Goal: Information Seeking & Learning: Learn about a topic

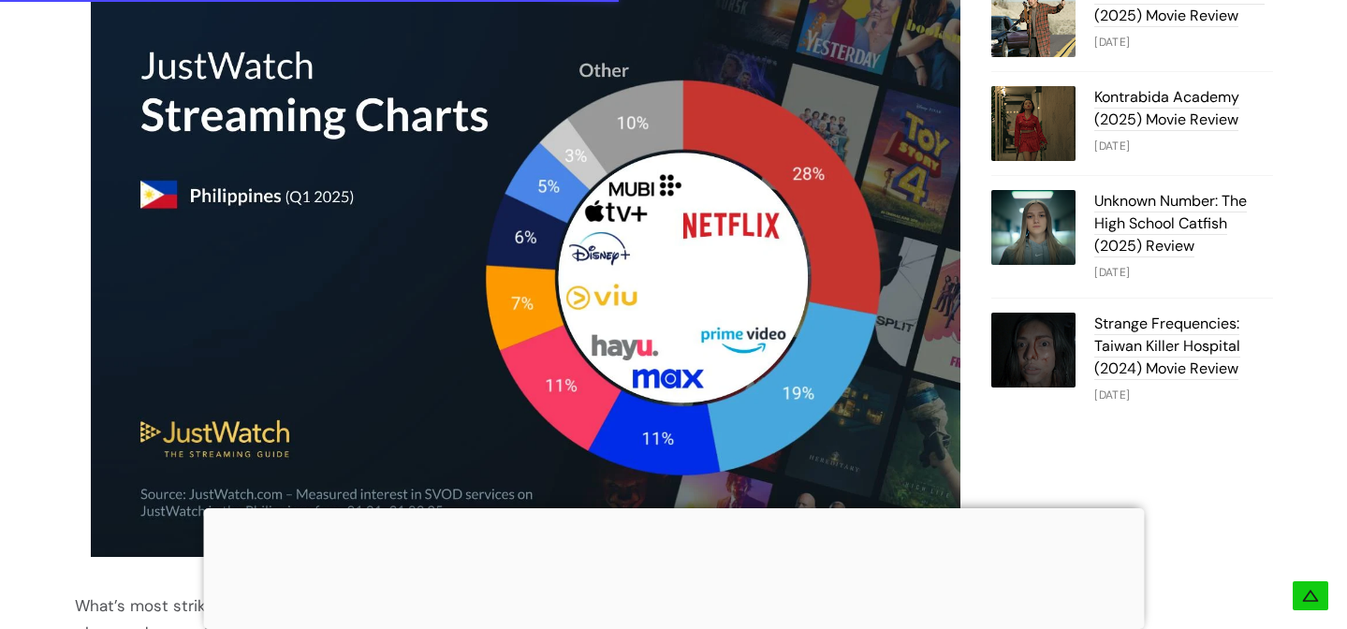
scroll to position [1455, 0]
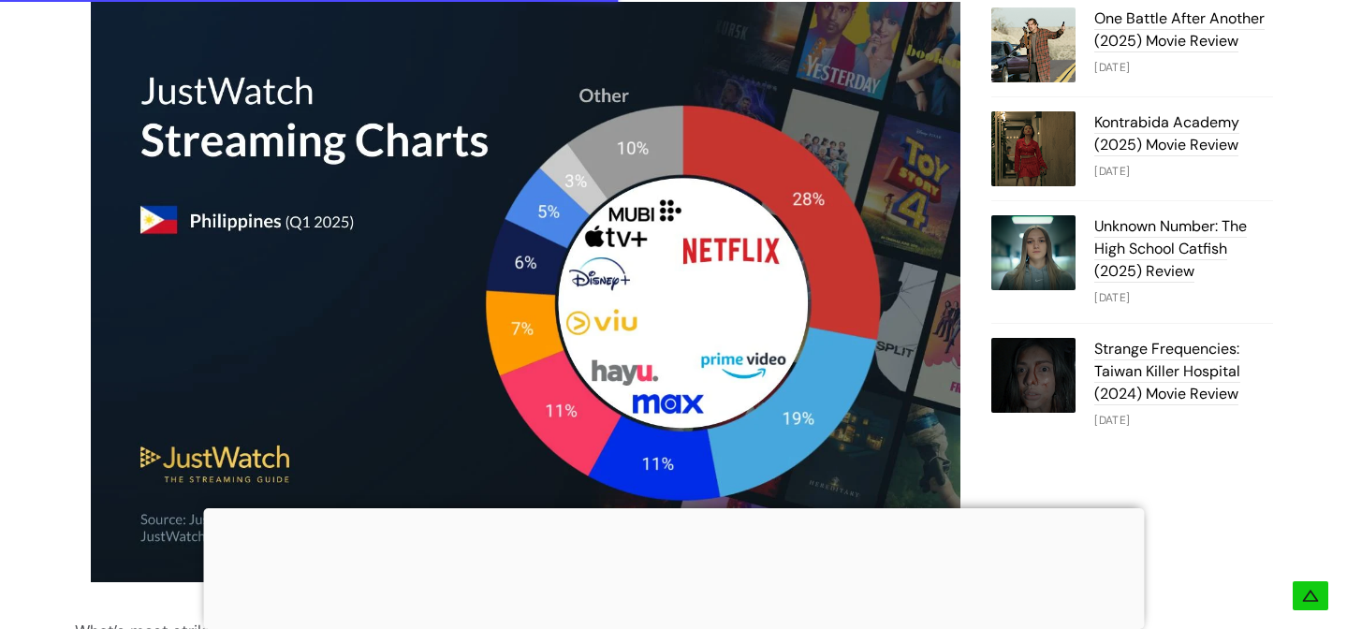
scroll to position [1415, 0]
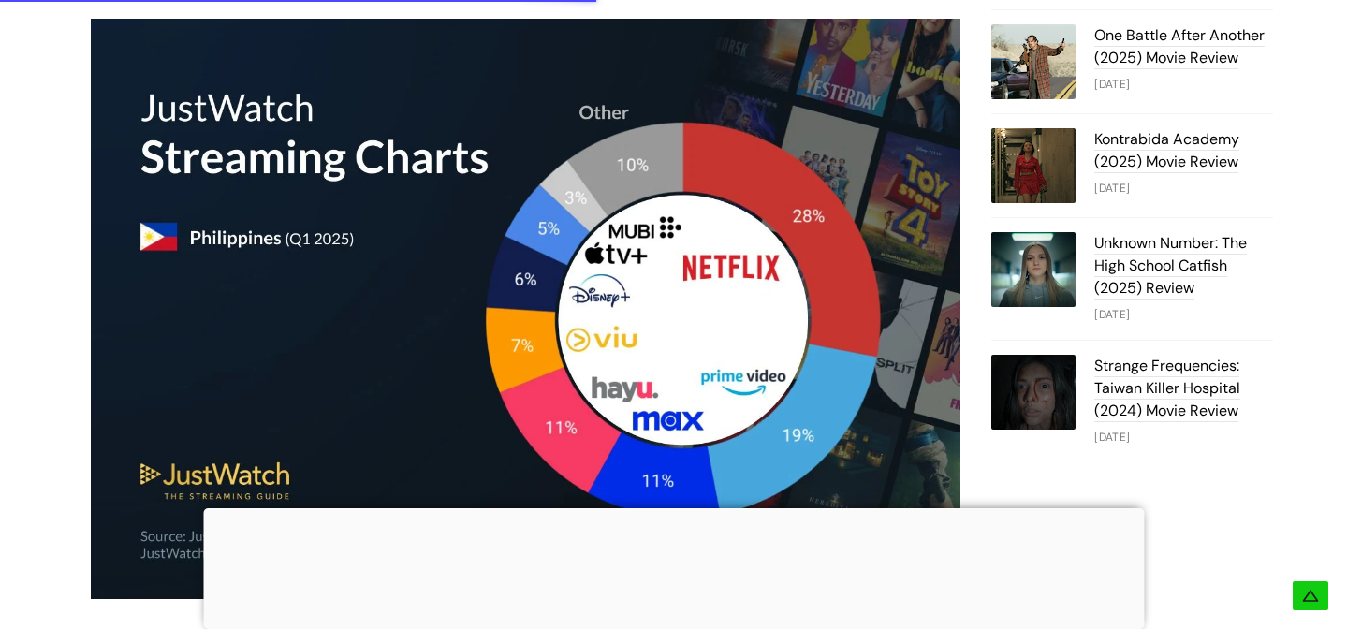
click at [680, 508] on div at bounding box center [673, 508] width 941 height 0
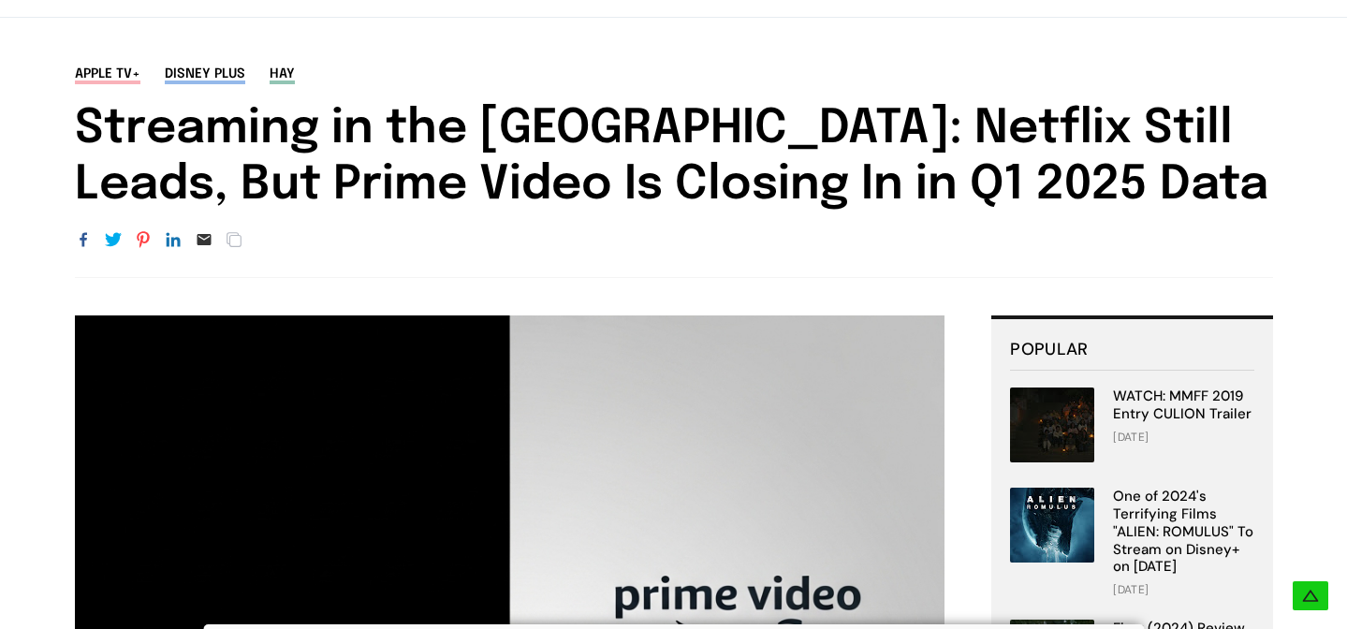
scroll to position [0, 0]
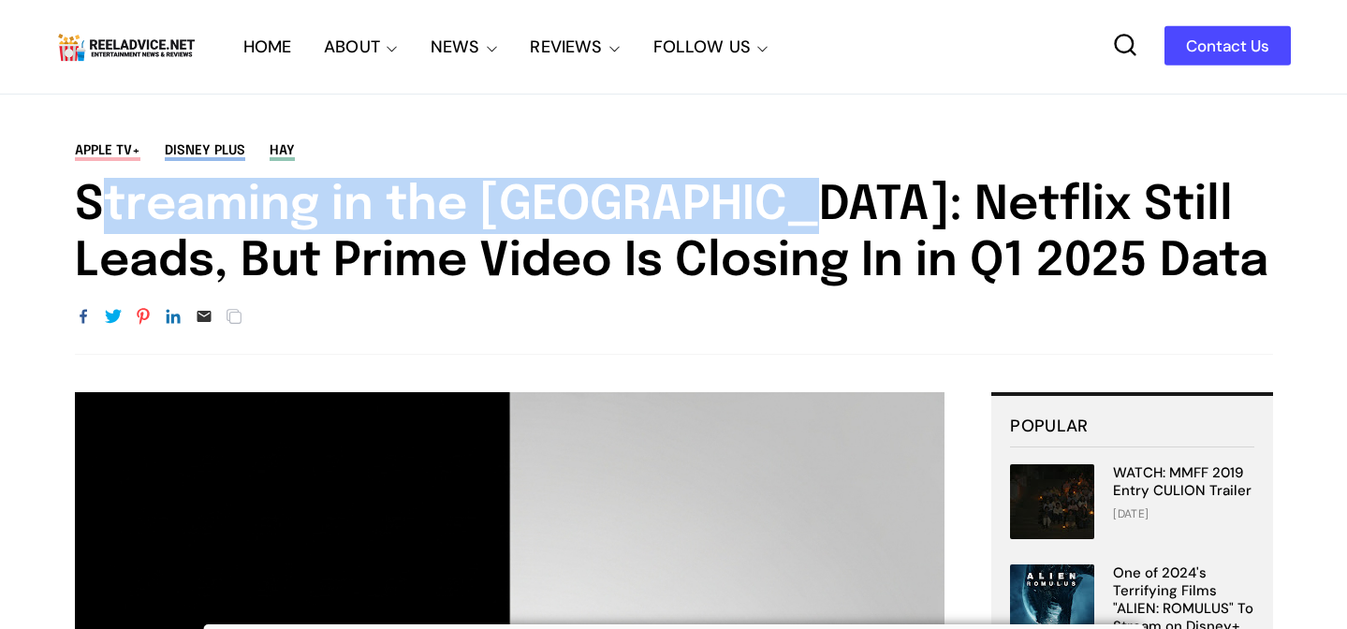
drag, startPoint x: 78, startPoint y: 204, endPoint x: 734, endPoint y: 205, distance: 656.2
click at [734, 205] on h1 "Streaming in the [GEOGRAPHIC_DATA]: Netflix Still Leads, But Prime Video Is Clo…" at bounding box center [674, 234] width 1198 height 112
copy h1 "Streaming in the Philippines"
